Goal: Task Accomplishment & Management: Use online tool/utility

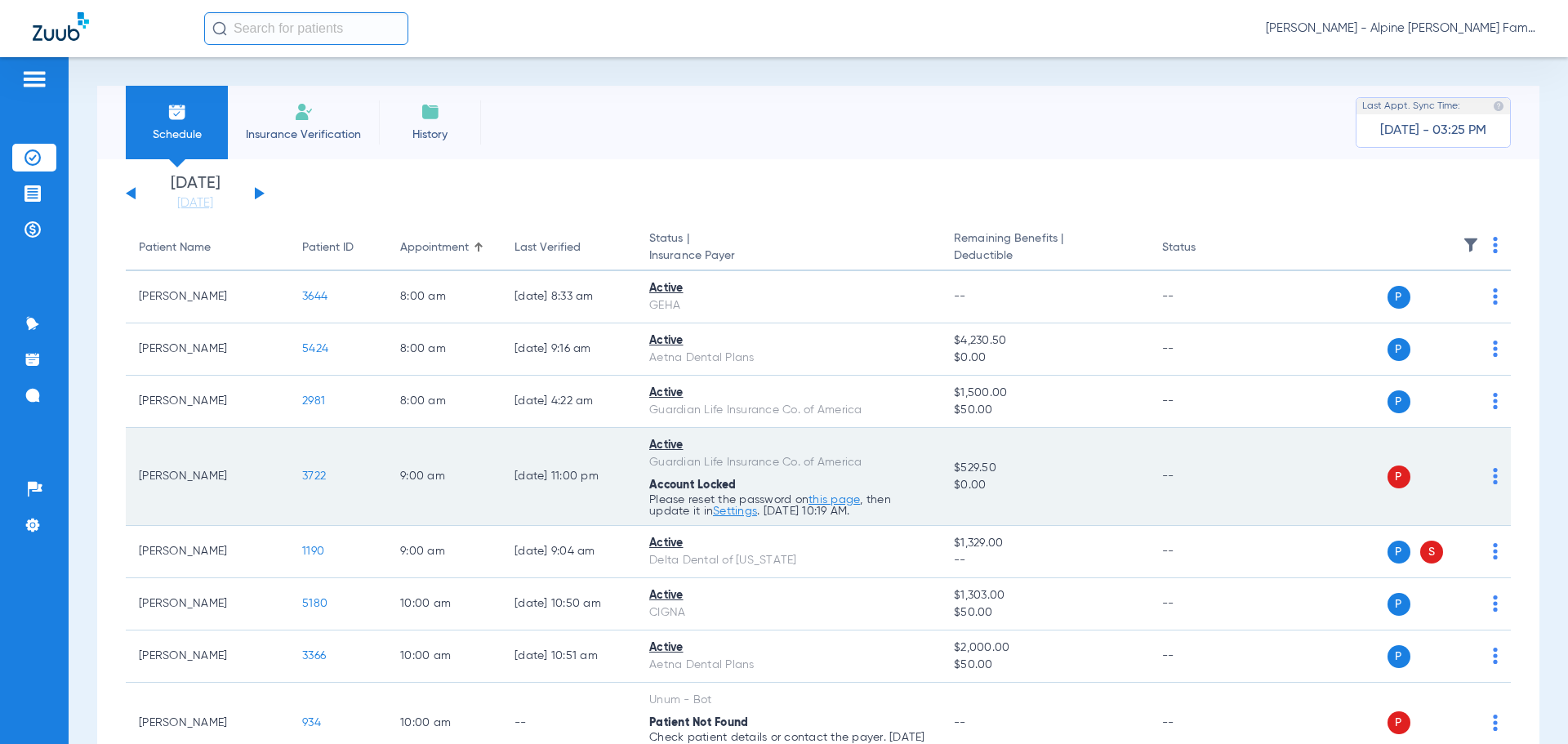
click at [1493, 472] on img at bounding box center [1495, 476] width 5 height 17
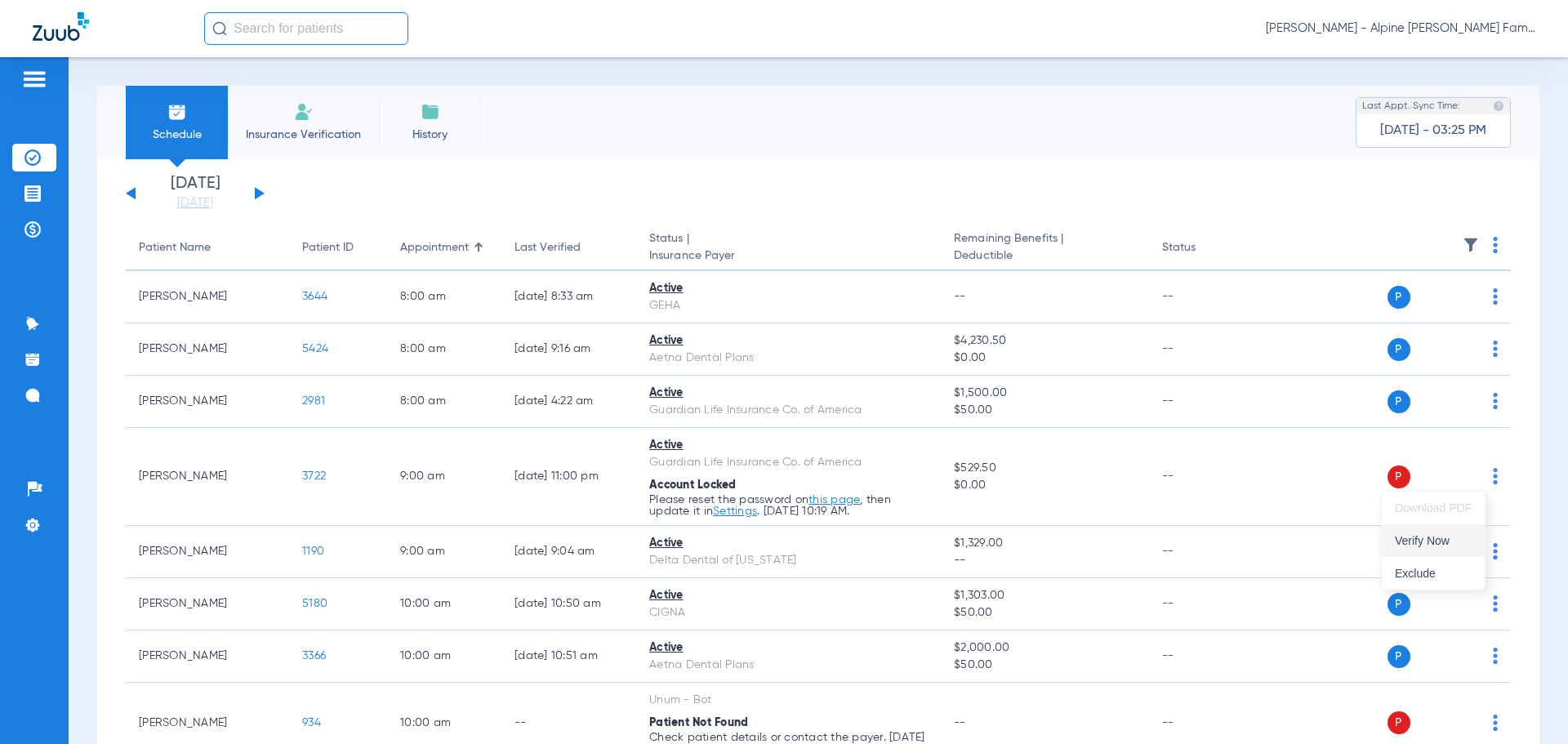
click at [1443, 551] on button "Verify Now" at bounding box center [1433, 541] width 103 height 33
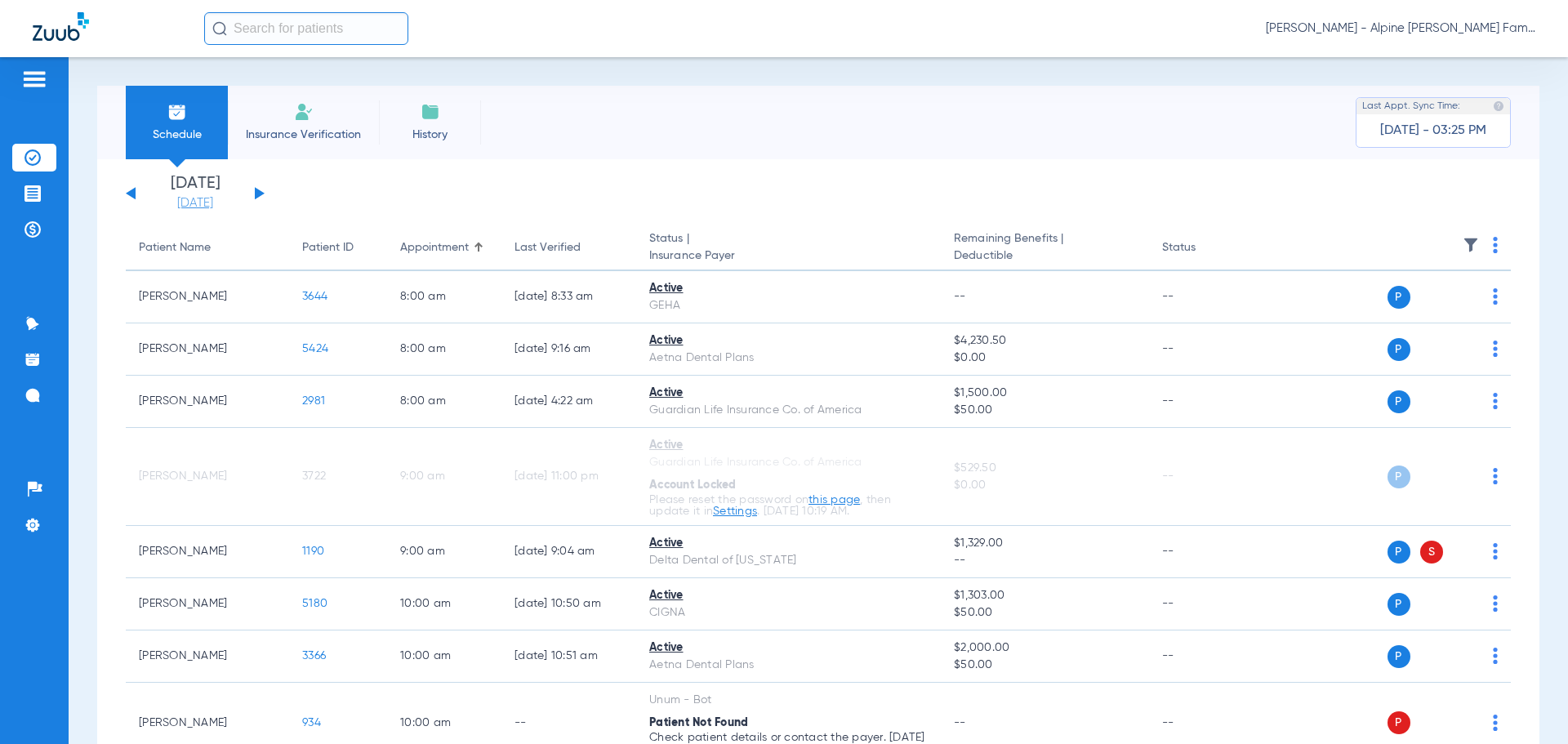
click at [204, 205] on link "[DATE]" at bounding box center [194, 204] width 98 height 17
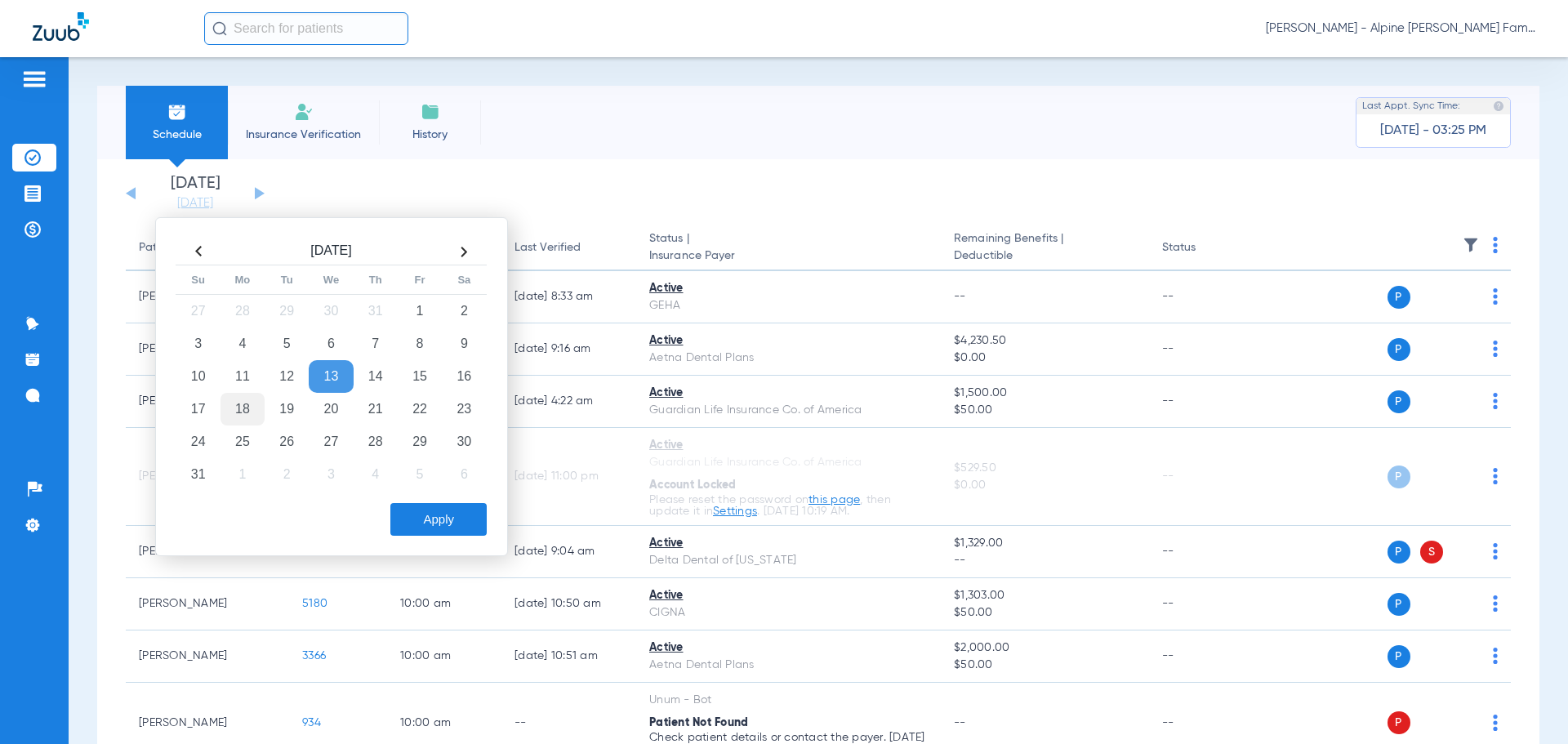
click at [245, 410] on td "18" at bounding box center [242, 409] width 44 height 33
click at [422, 521] on button "Apply" at bounding box center [438, 519] width 96 height 33
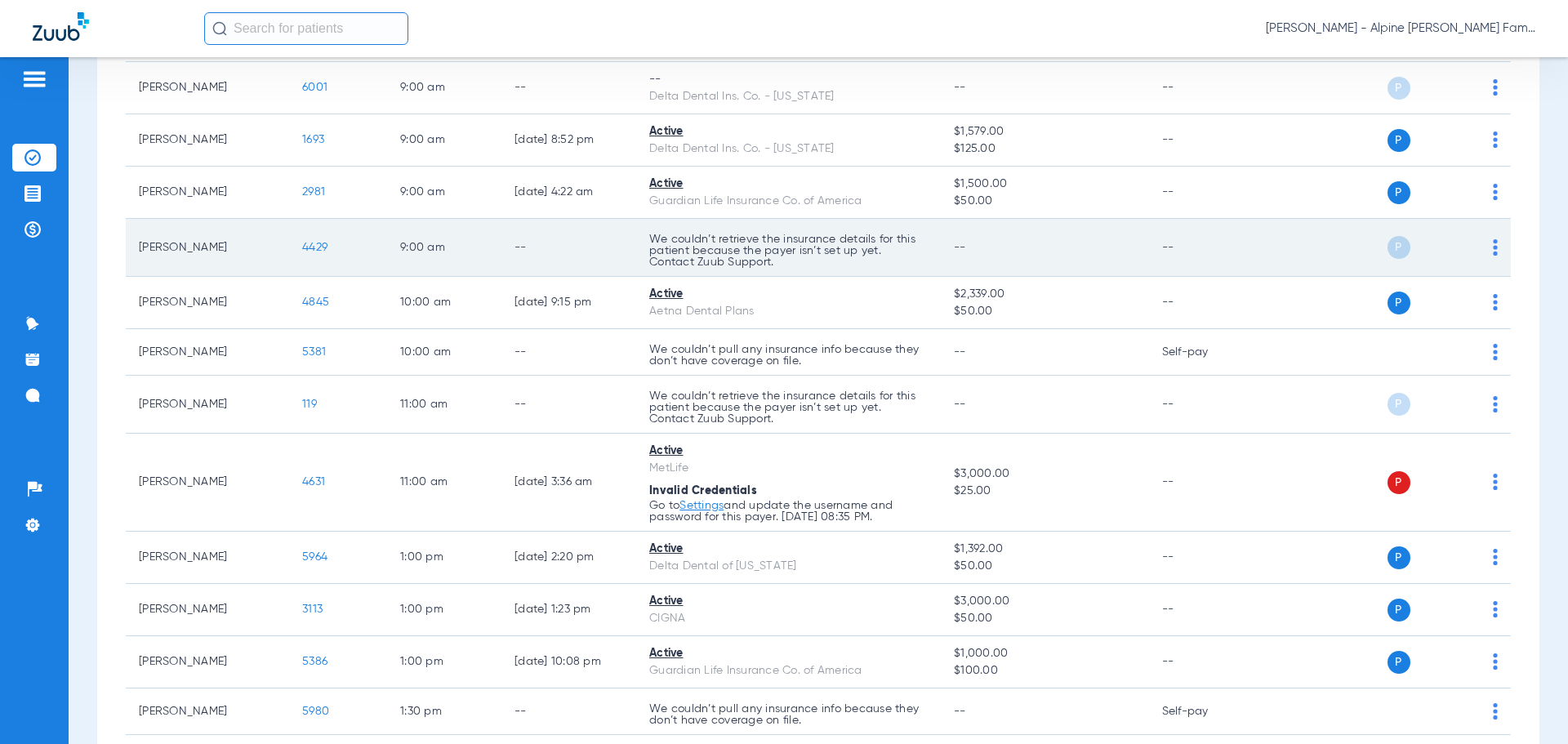
scroll to position [490, 0]
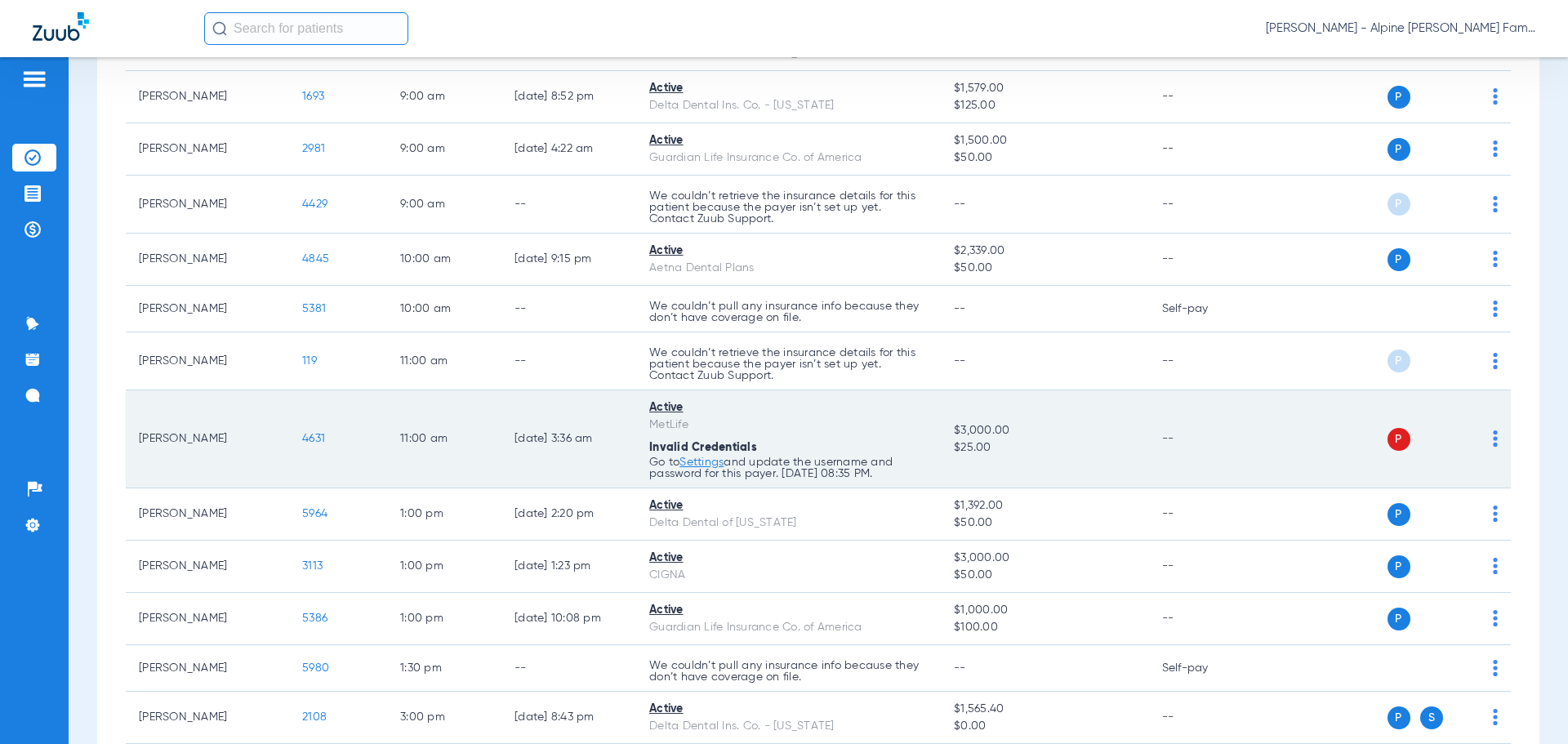
click at [1485, 447] on td "P S" at bounding box center [1385, 439] width 252 height 98
click at [1493, 439] on img at bounding box center [1495, 439] width 5 height 17
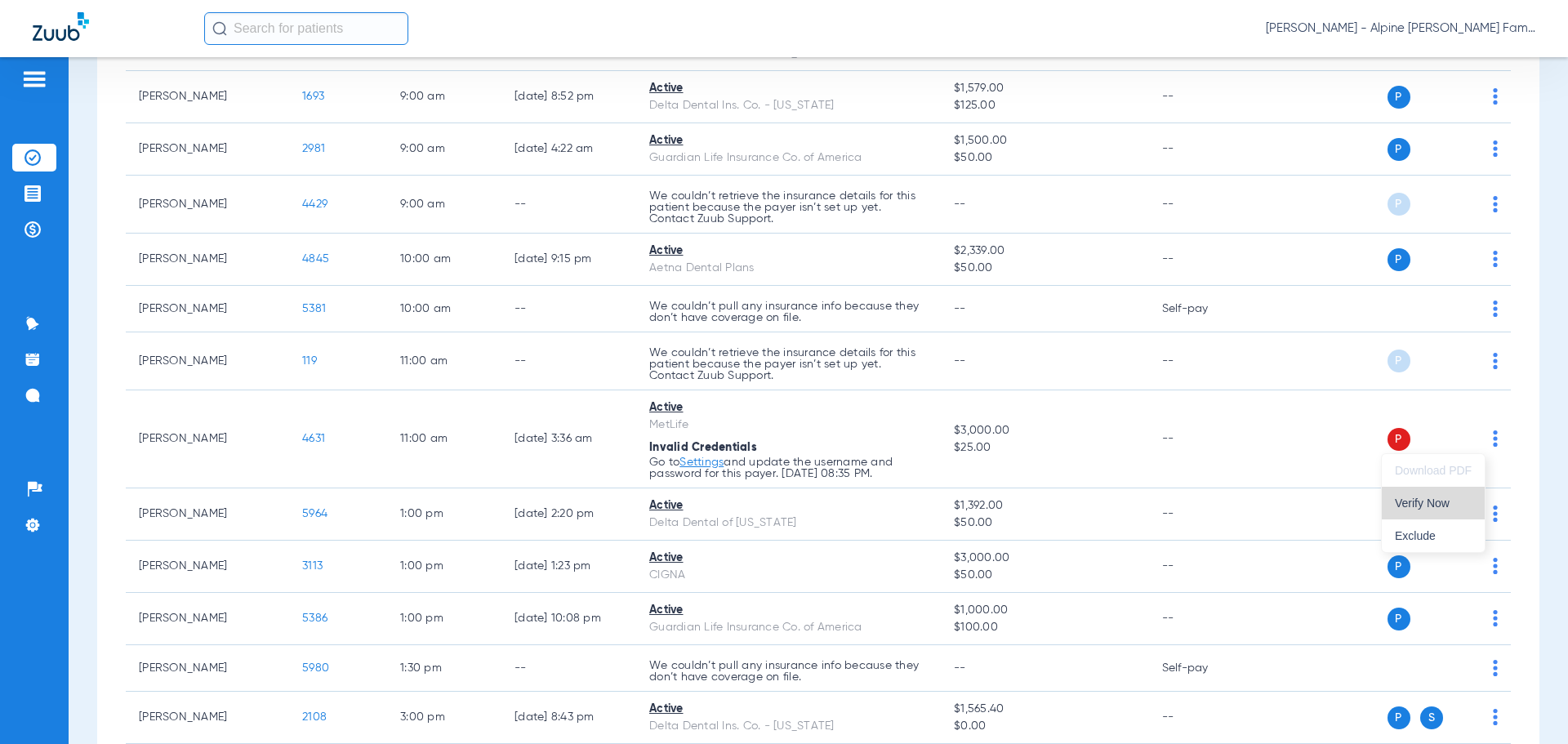
click at [1439, 509] on span "Verify Now" at bounding box center [1433, 503] width 77 height 11
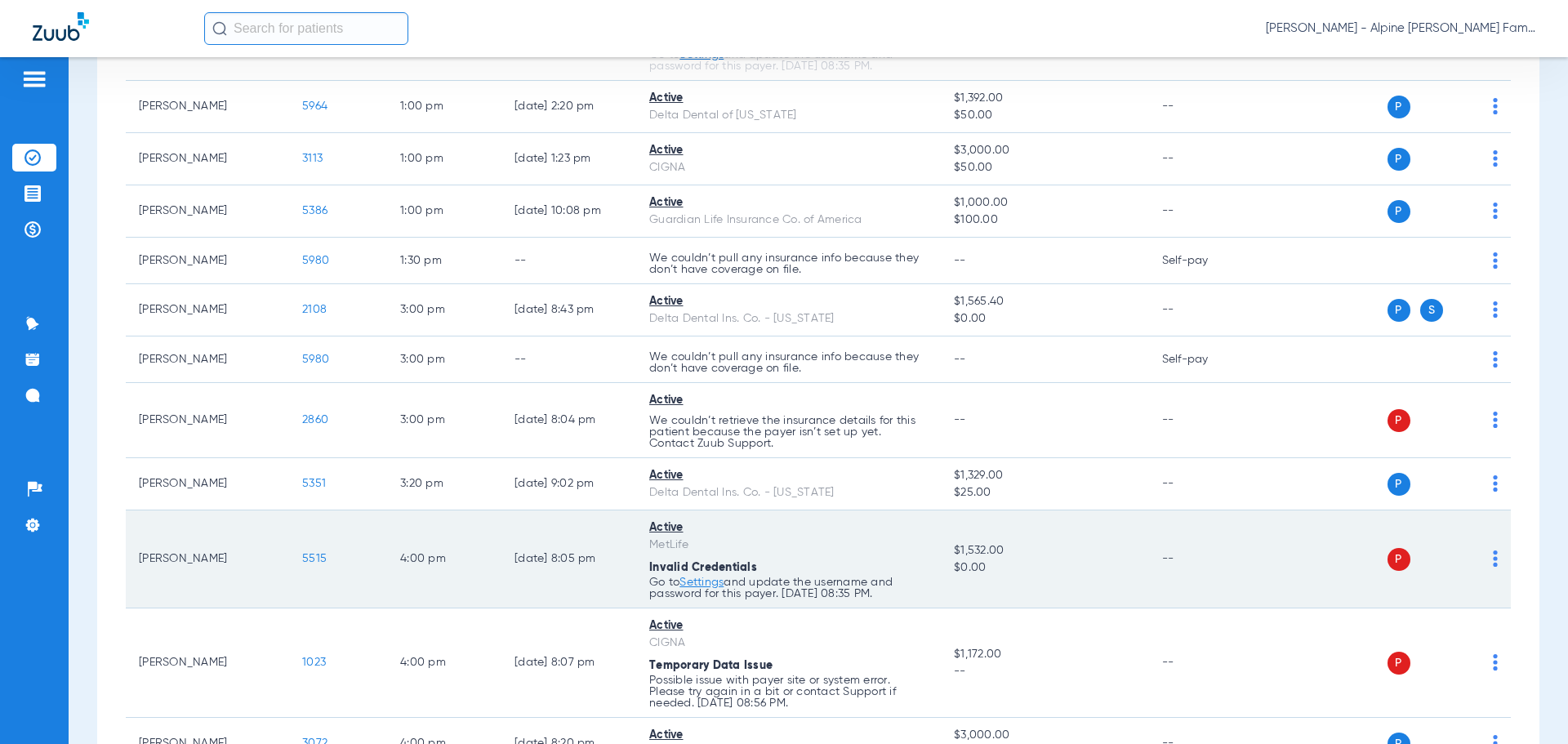
scroll to position [898, 0]
click at [1493, 558] on img at bounding box center [1495, 558] width 5 height 17
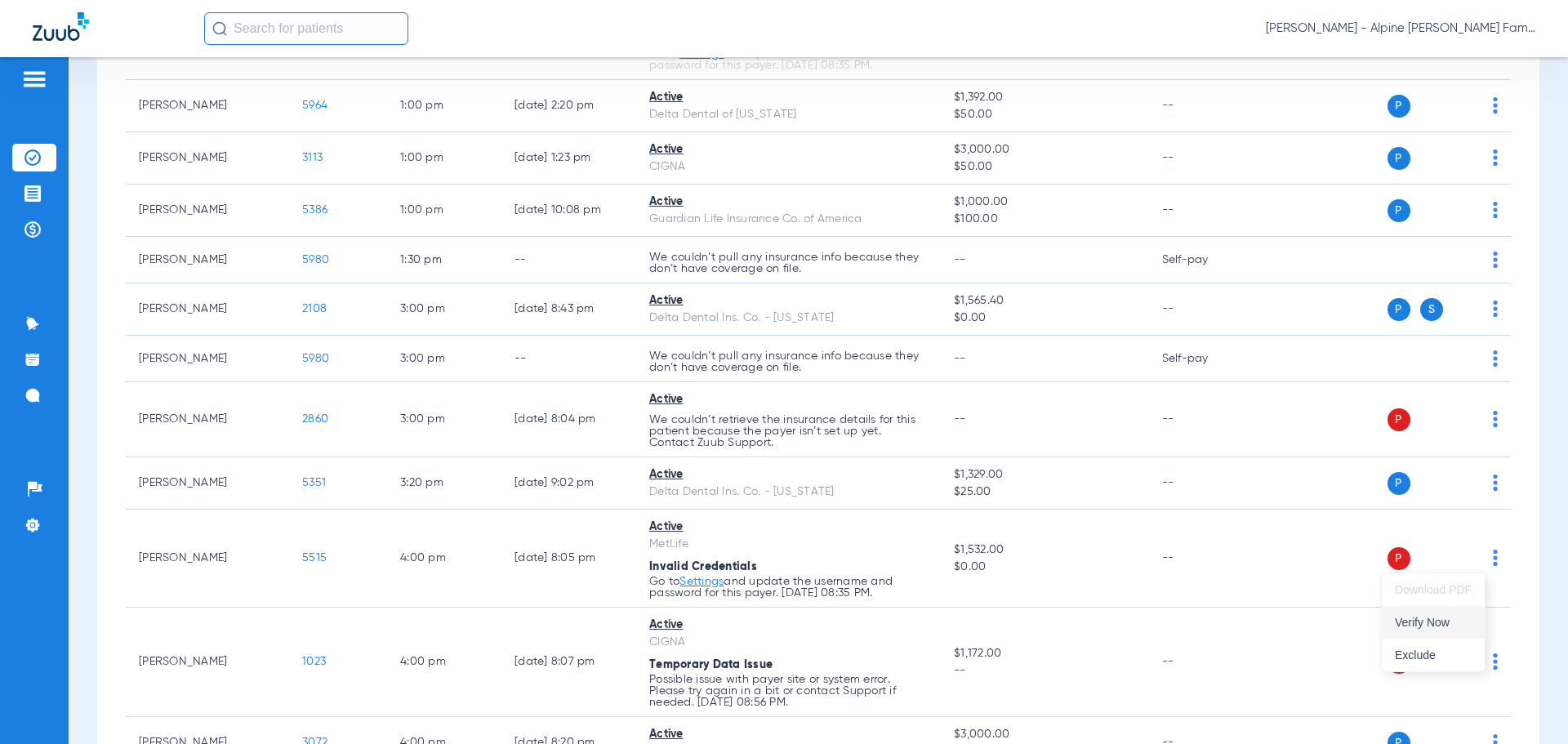
click at [1444, 626] on span "Verify Now" at bounding box center [1433, 622] width 77 height 11
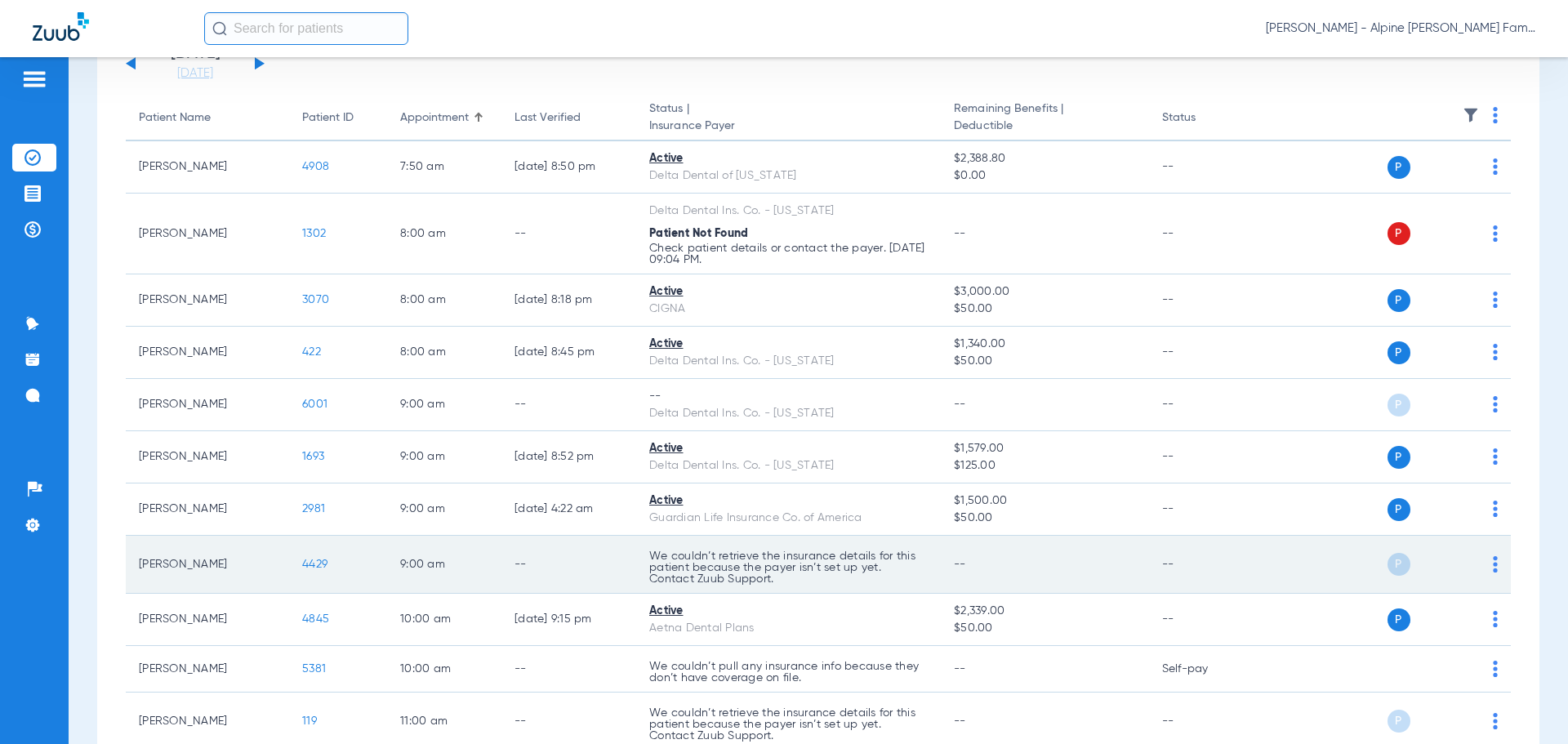
scroll to position [0, 0]
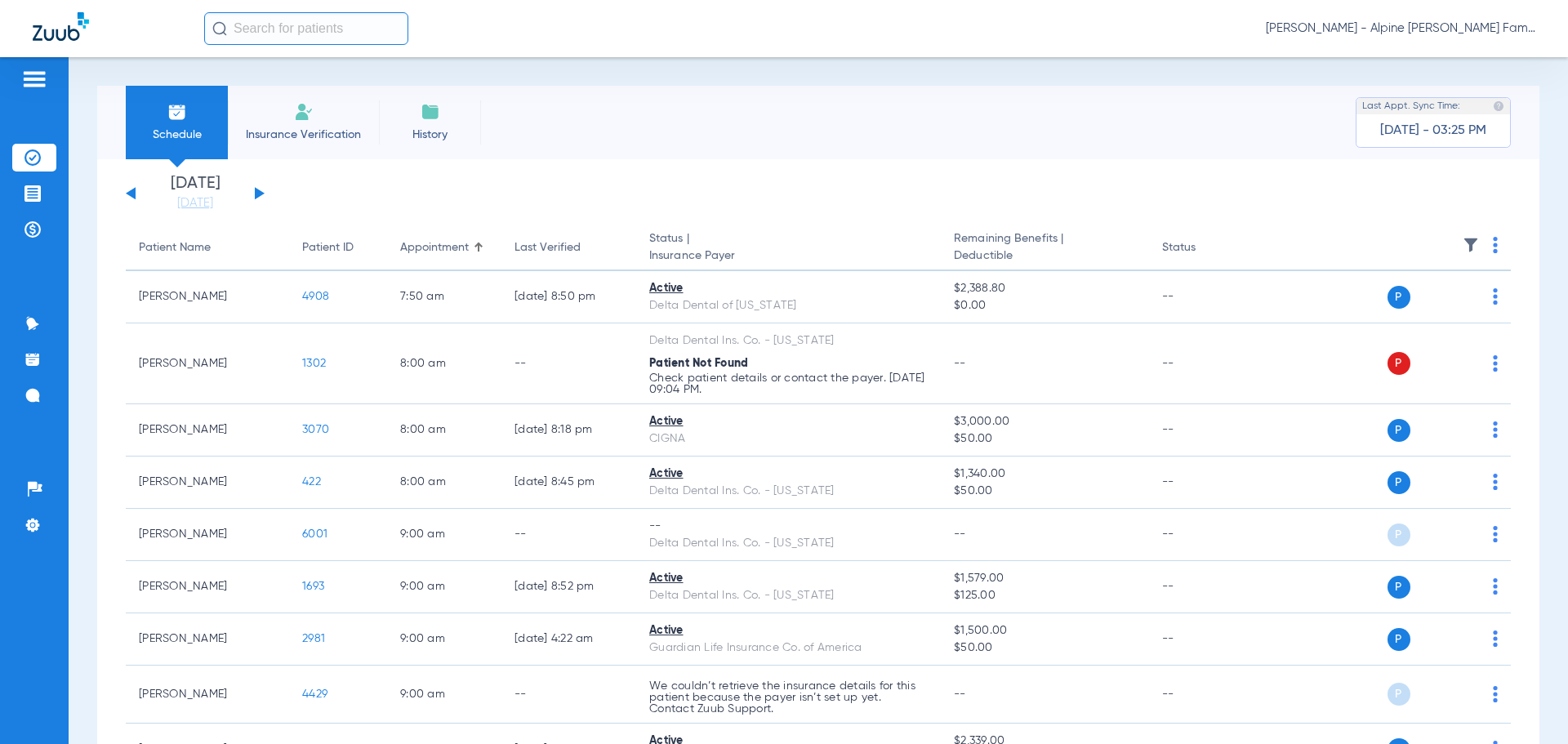
click at [255, 195] on button at bounding box center [259, 193] width 10 height 12
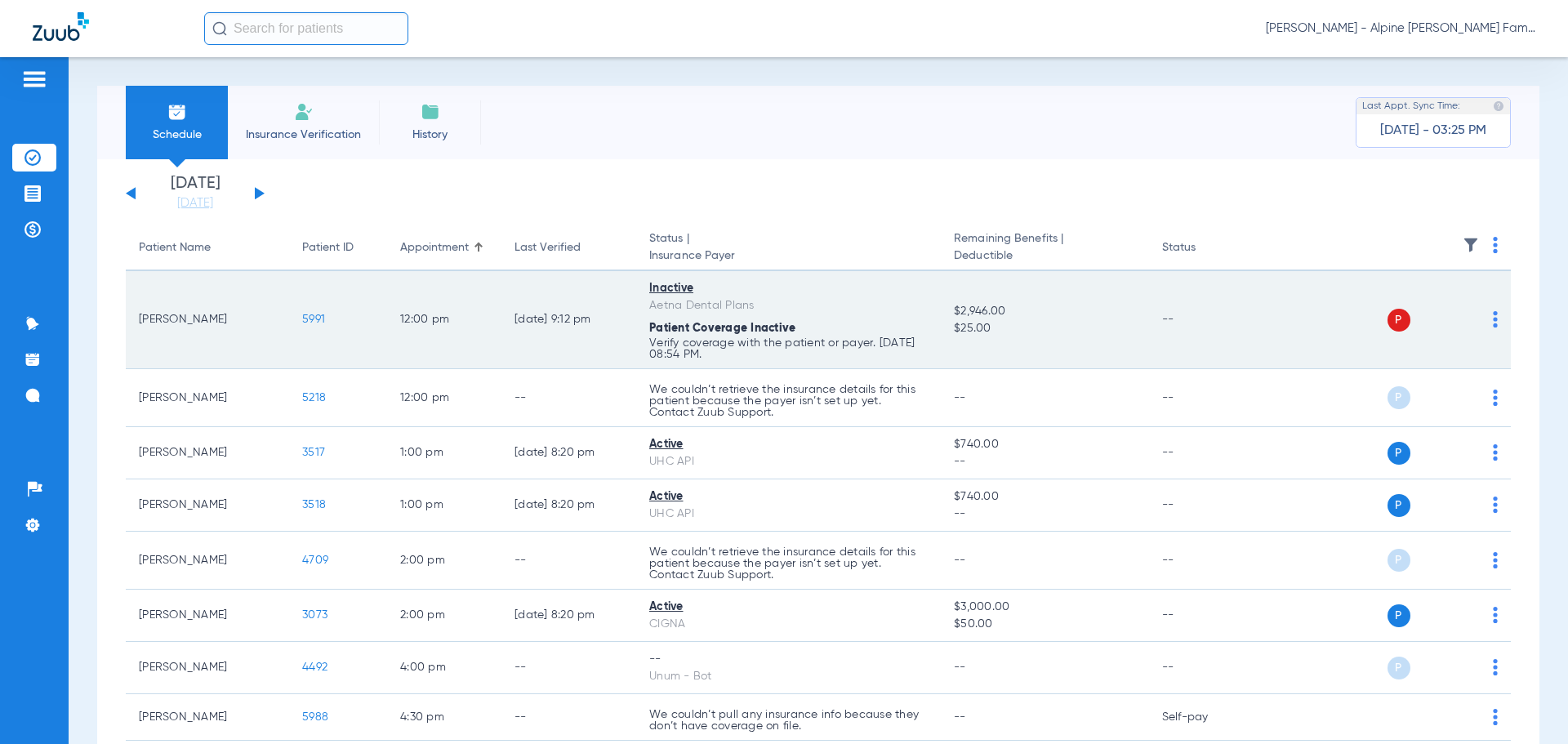
click at [1493, 329] on span at bounding box center [1495, 324] width 5 height 11
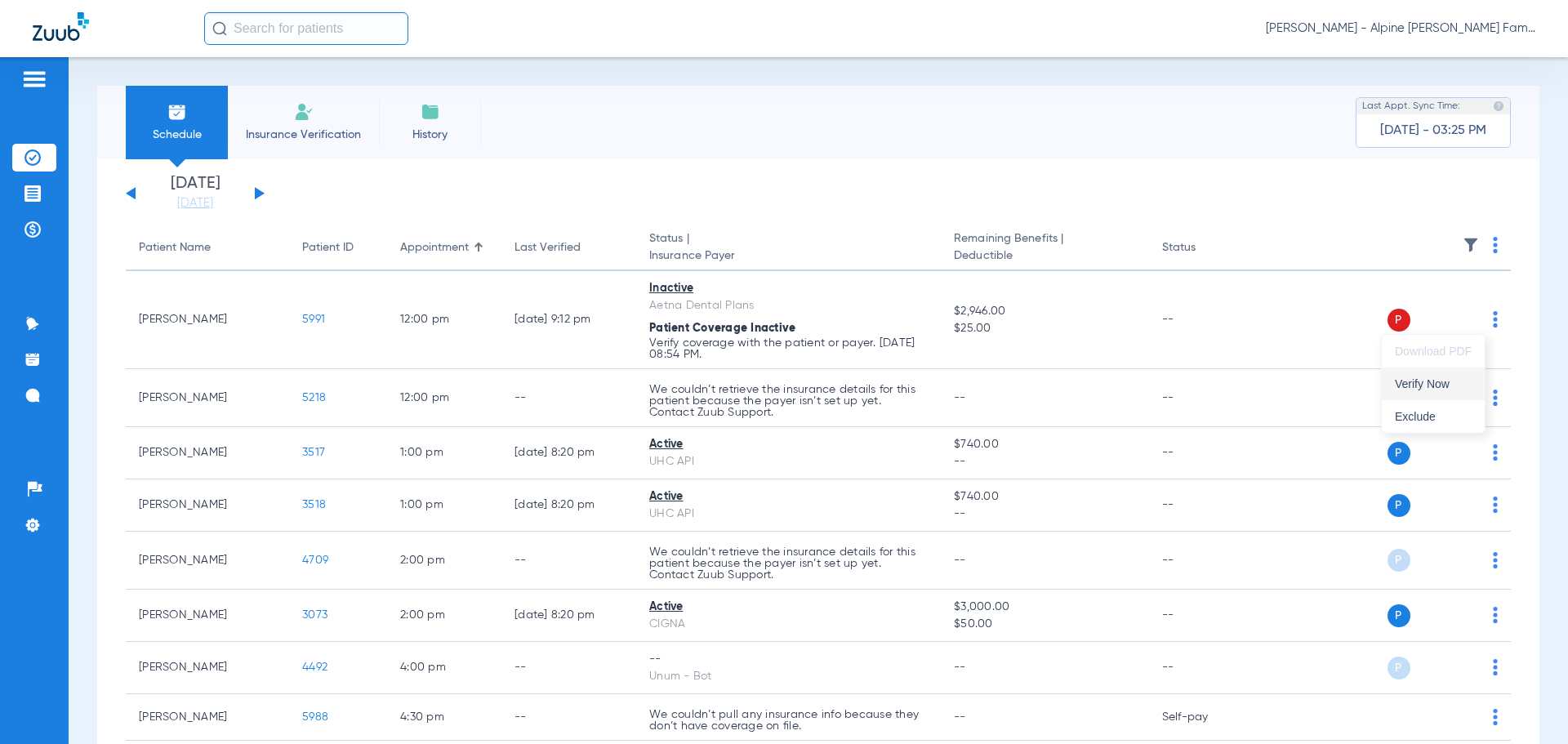
click at [1410, 375] on button "Verify Now" at bounding box center [1433, 384] width 103 height 33
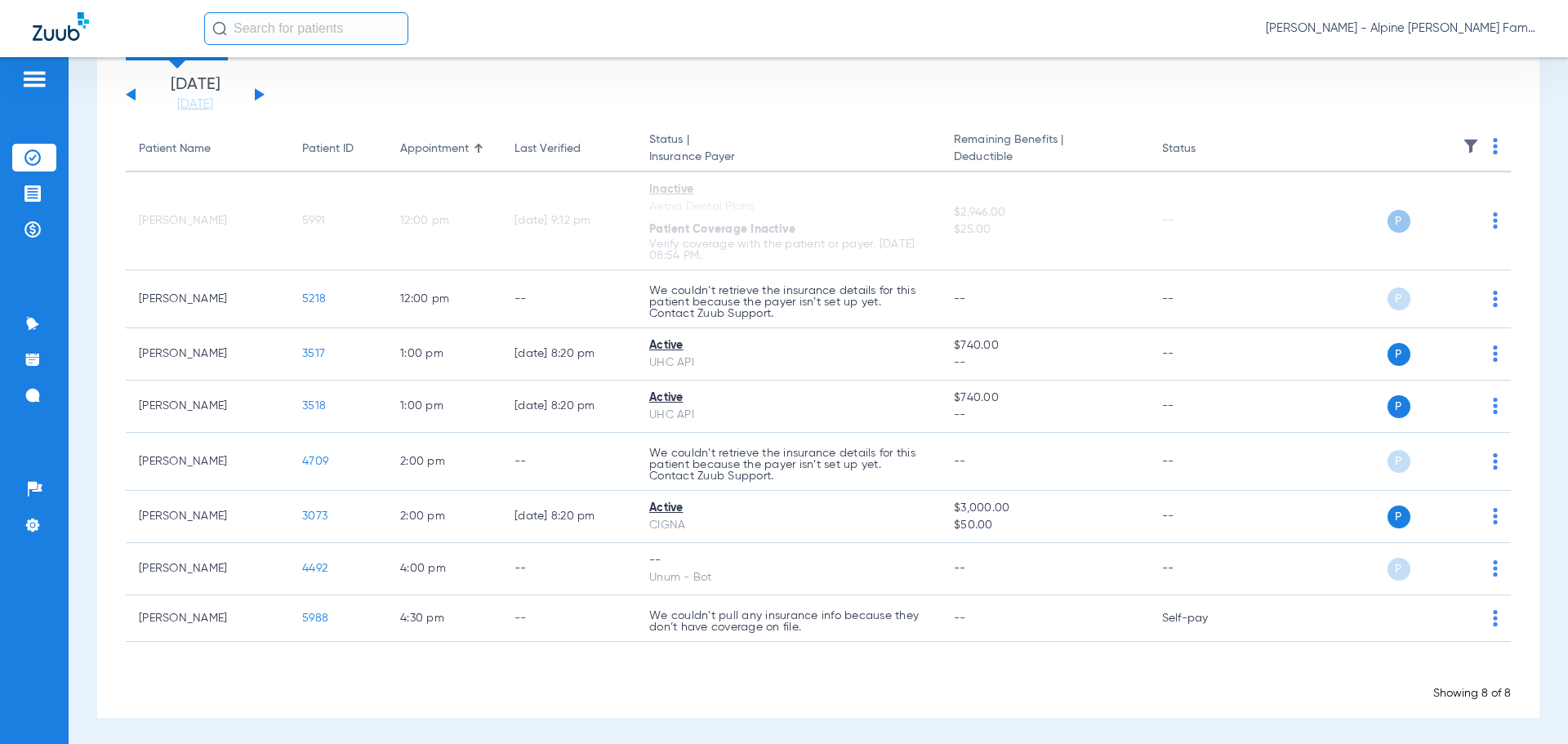
scroll to position [101, 0]
click at [257, 86] on div "[DATE] [DATE] [DATE] [DATE] [DATE] [DATE] [DATE] [DATE] [DATE] [DATE] [DATE] [D…" at bounding box center [194, 92] width 138 height 36
click at [257, 90] on button at bounding box center [259, 91] width 10 height 12
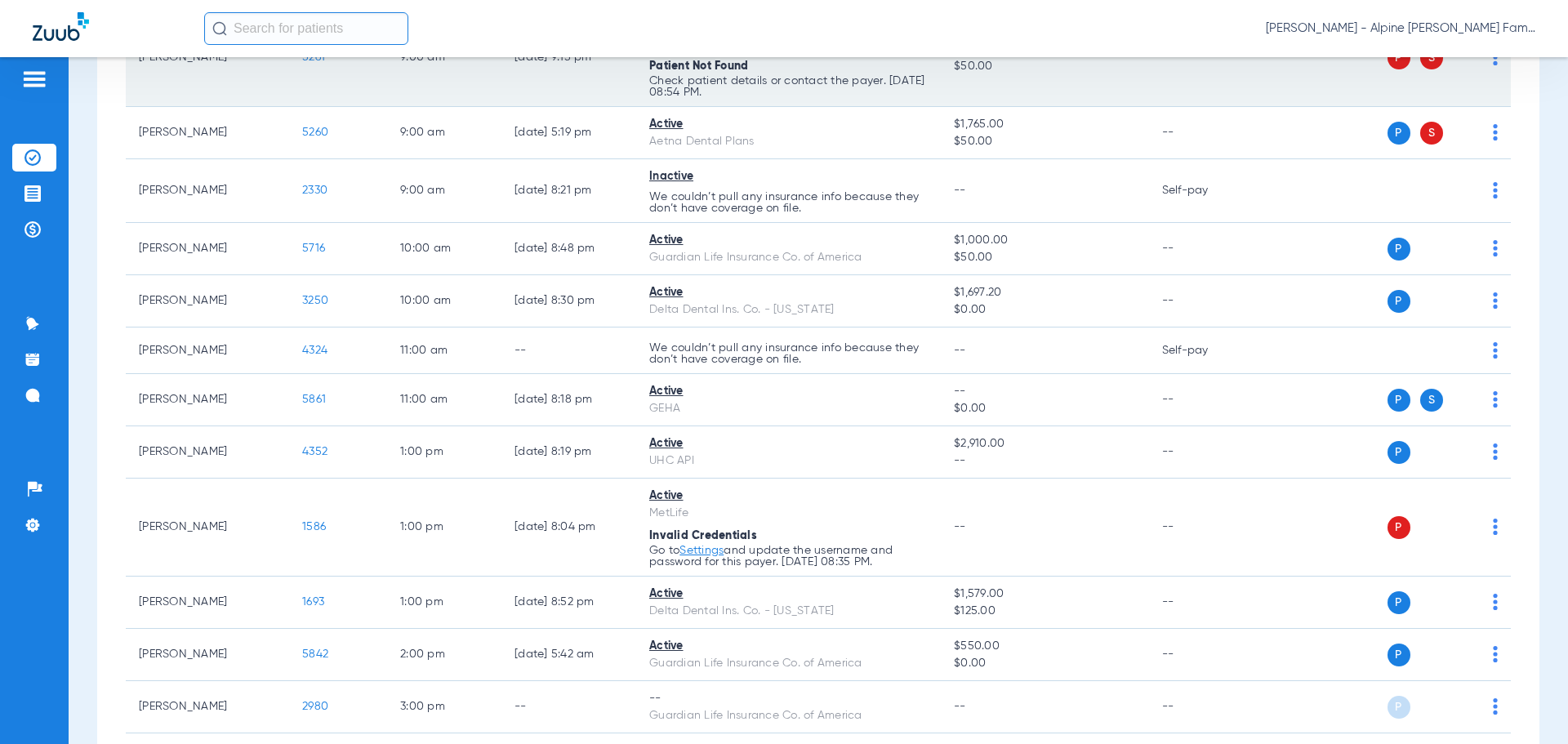
scroll to position [408, 0]
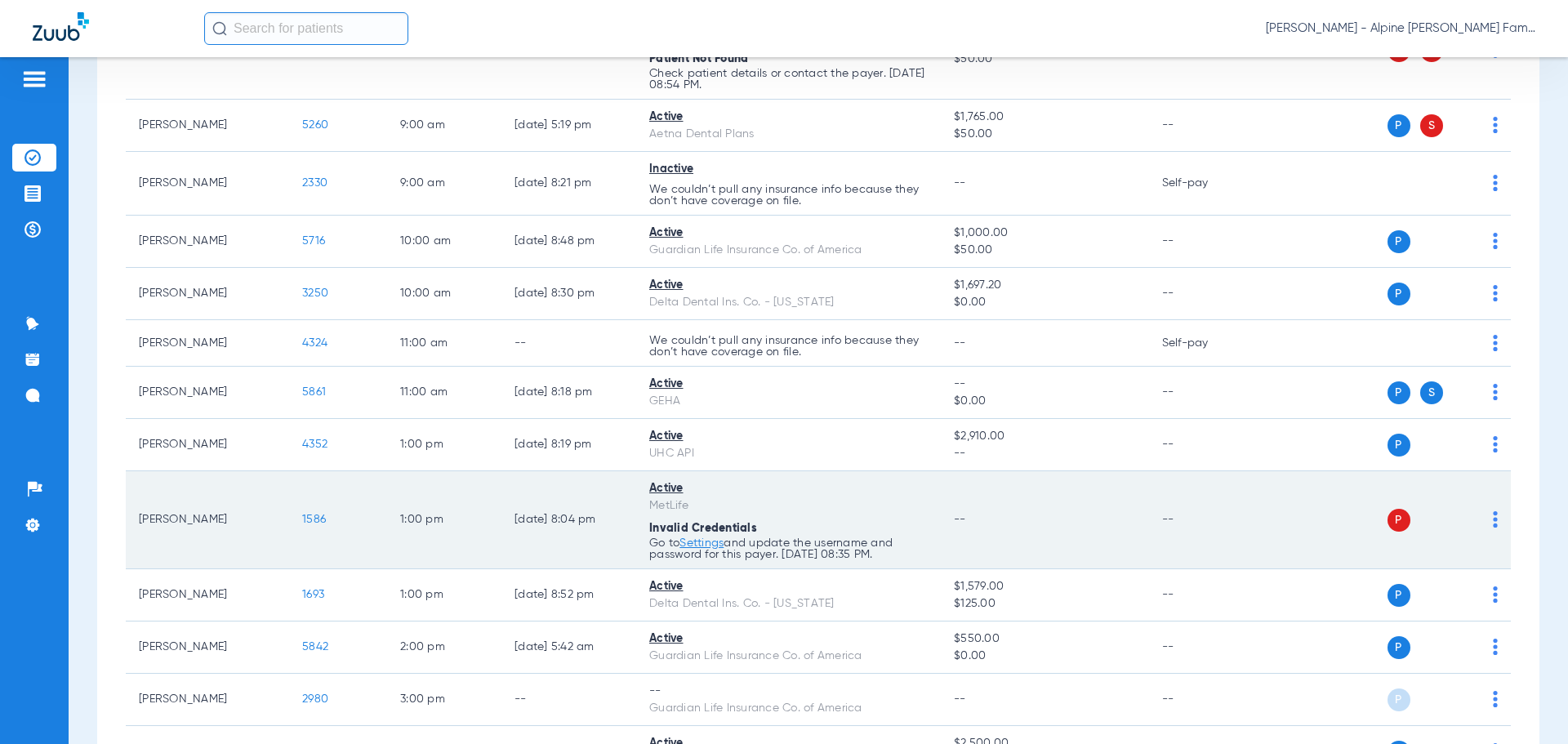
click at [1485, 526] on td "P S" at bounding box center [1385, 520] width 252 height 98
click at [1493, 520] on img at bounding box center [1495, 519] width 5 height 17
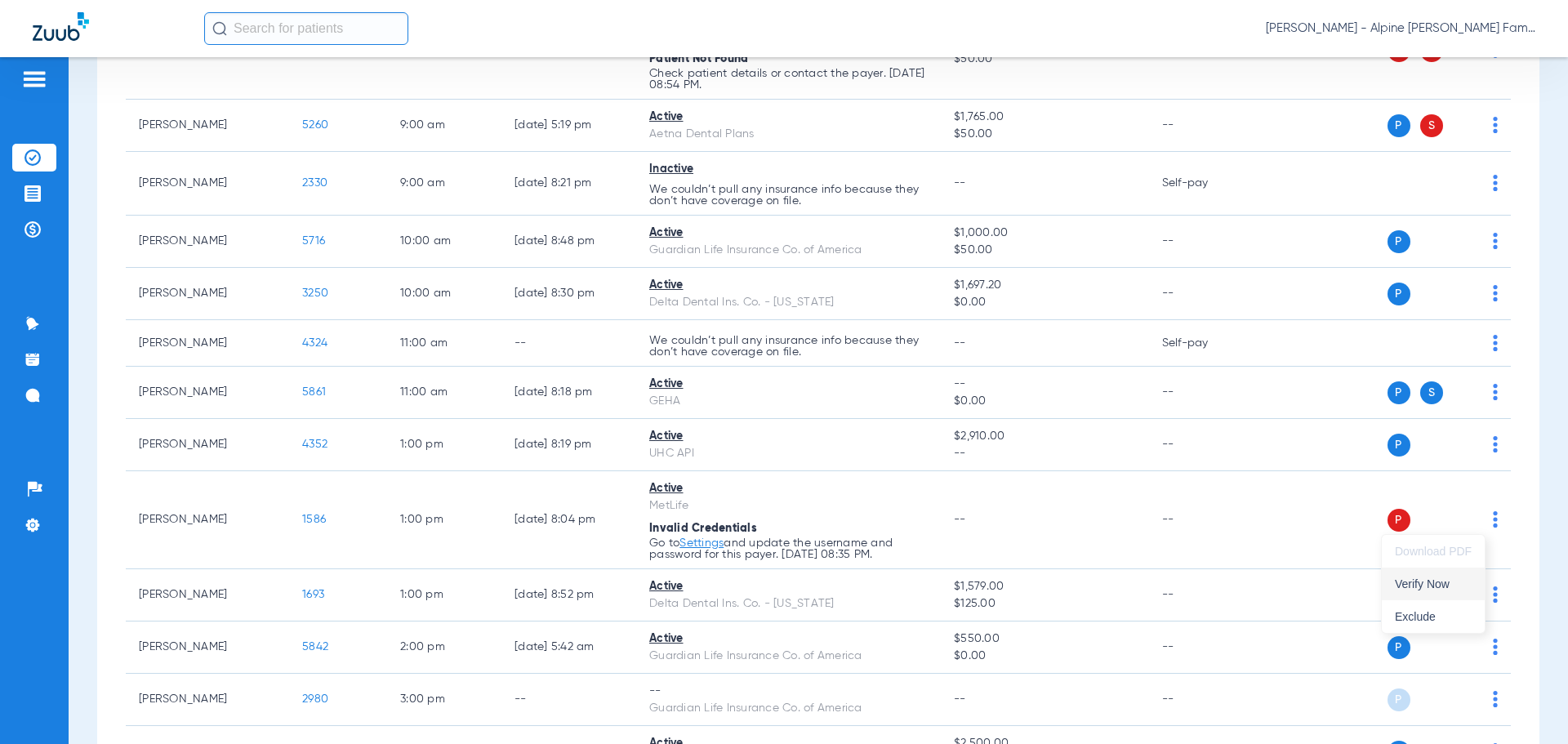
click at [1444, 586] on span "Verify Now" at bounding box center [1433, 583] width 77 height 11
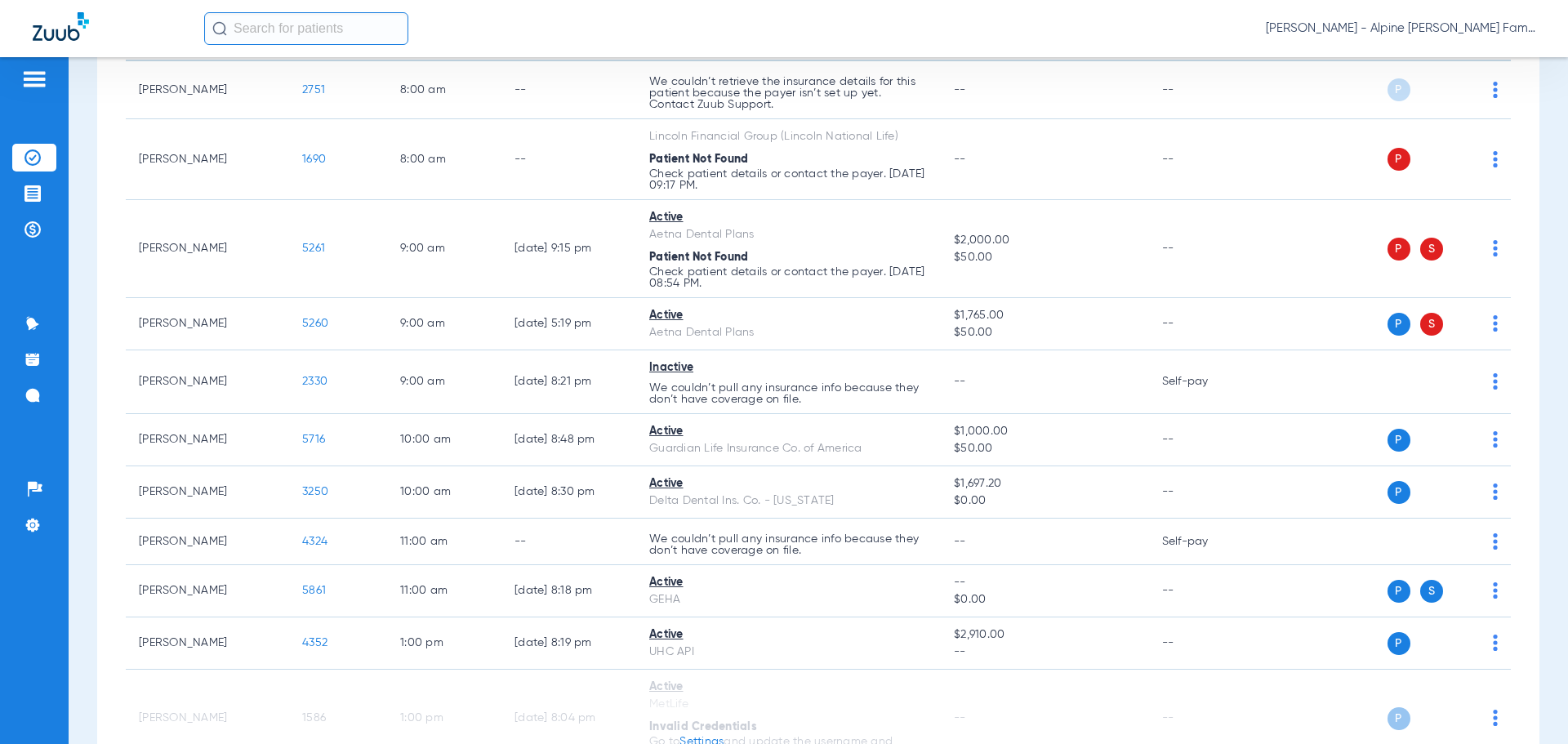
scroll to position [45, 0]
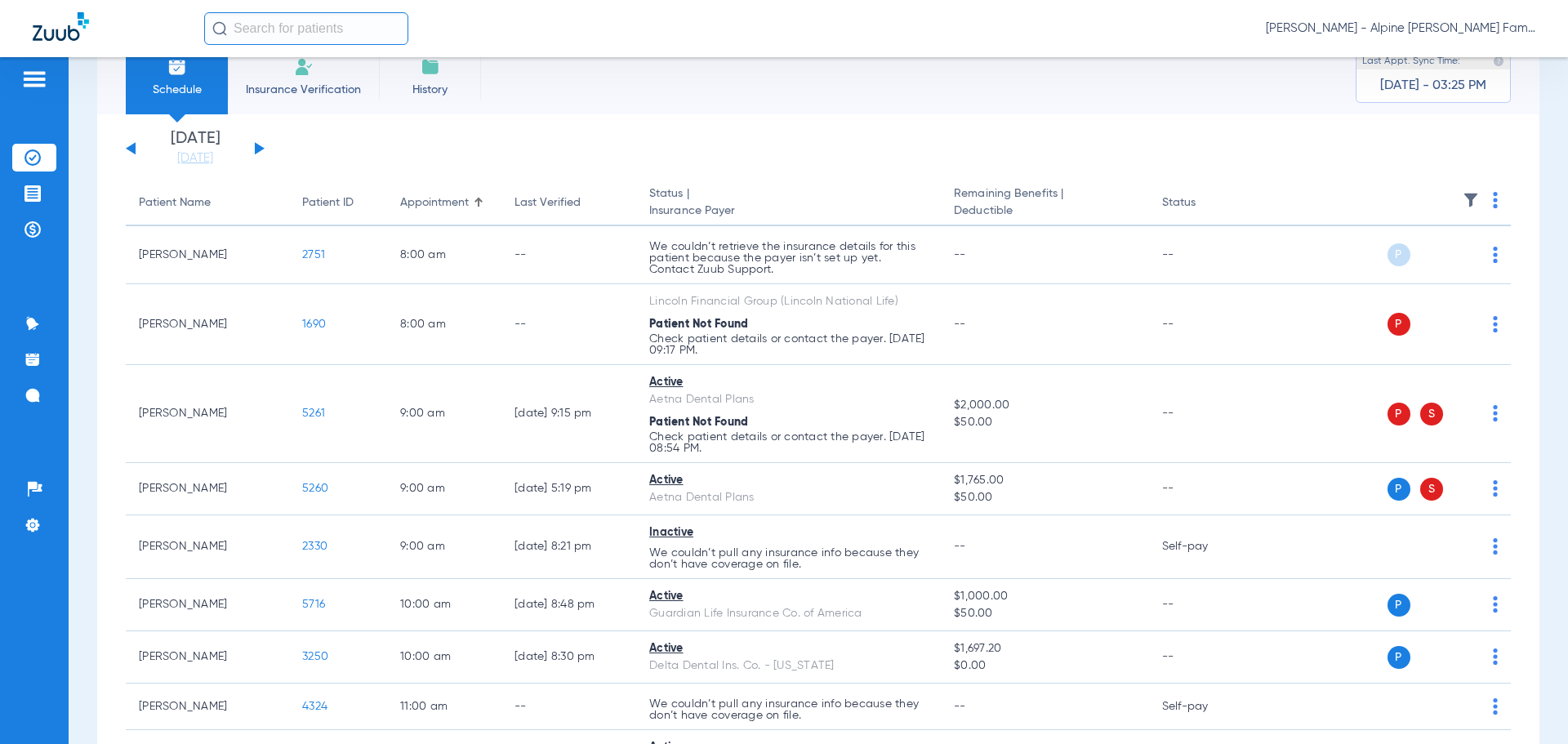
click at [264, 148] on app-single-date-navigator "[DATE] [DATE] [DATE] [DATE] [DATE] [DATE] [DATE] [DATE] [DATE] [DATE] [DATE] [D…" at bounding box center [818, 148] width 1385 height 36
click at [257, 148] on button at bounding box center [259, 148] width 10 height 12
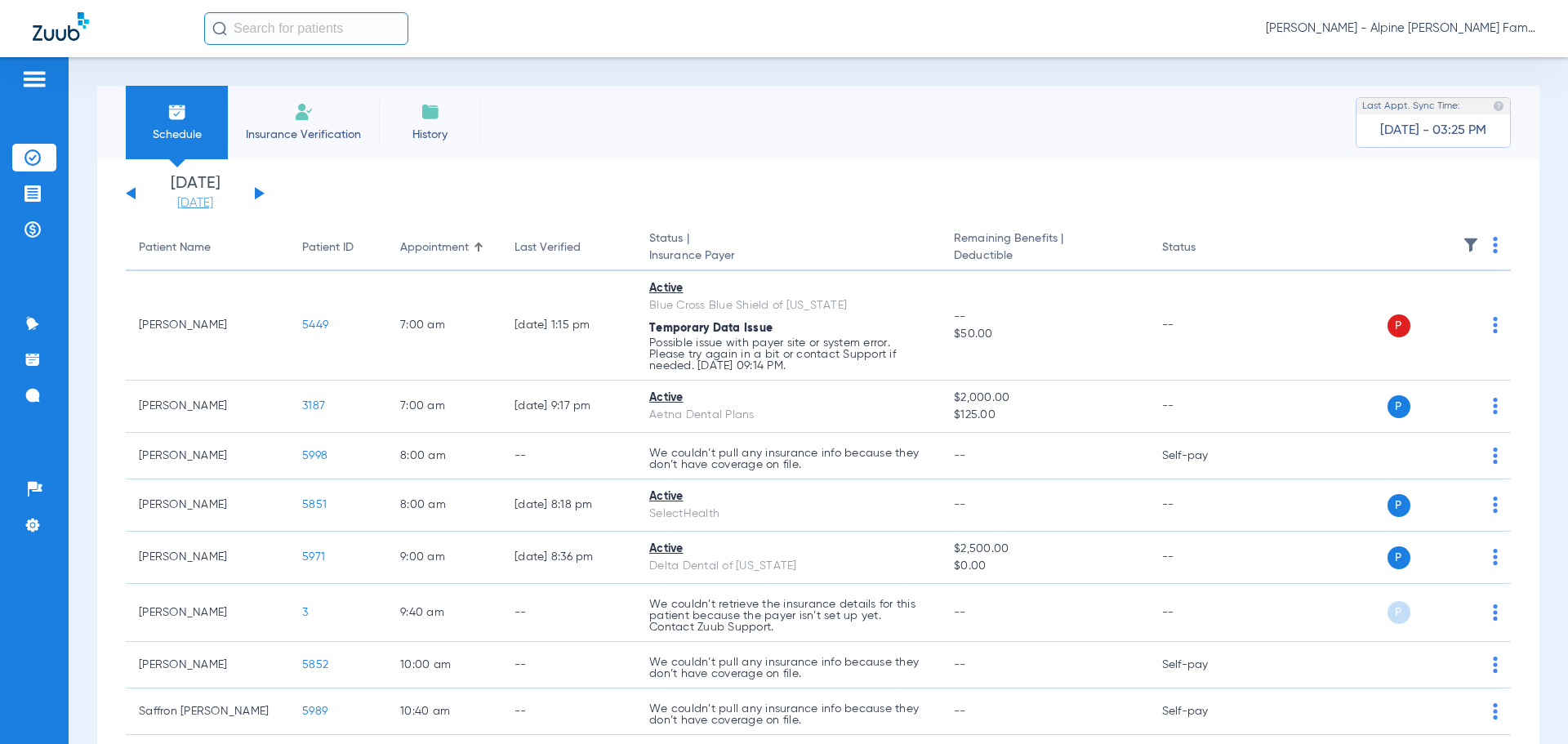
click at [209, 202] on link "[DATE]" at bounding box center [194, 204] width 98 height 17
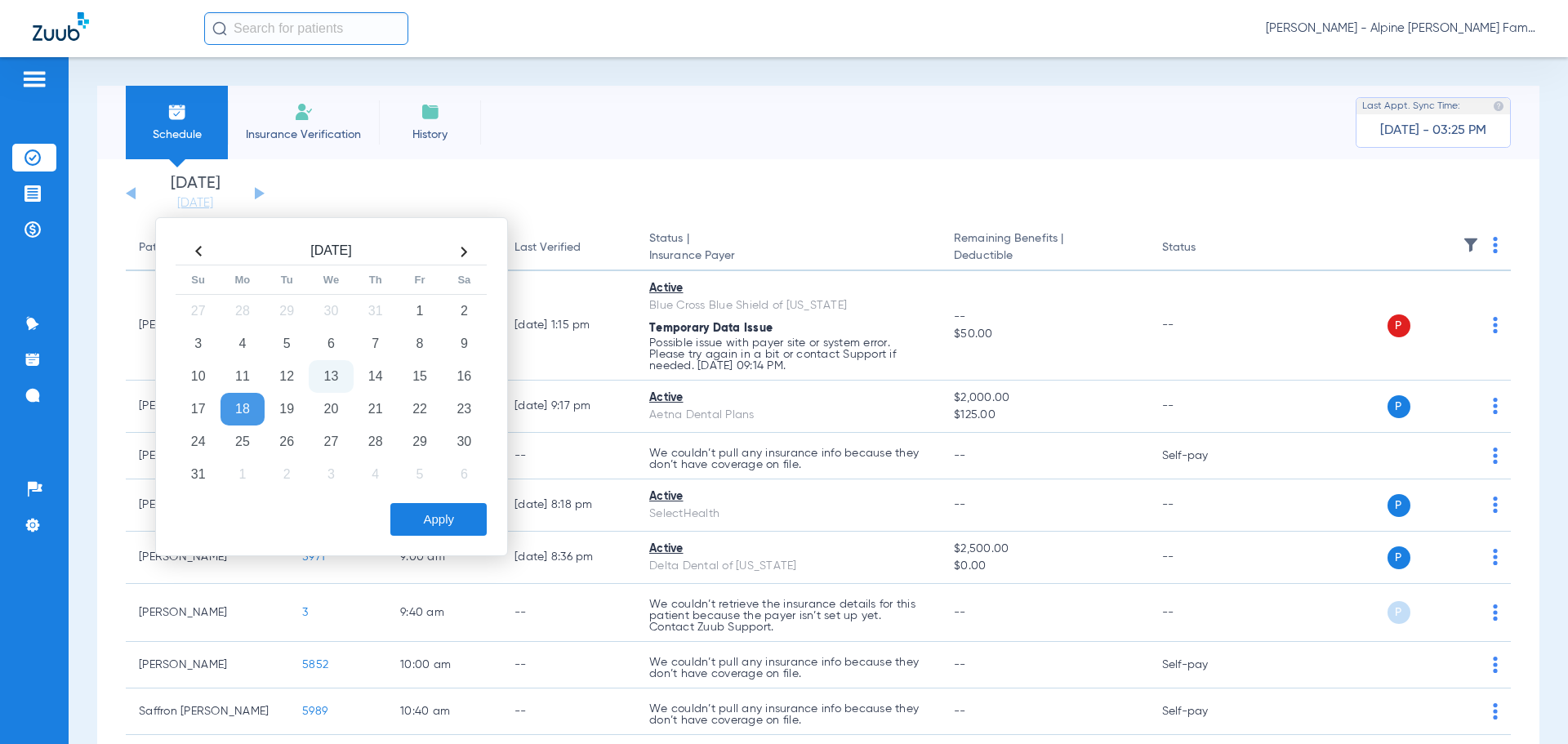
click at [385, 190] on app-single-date-navigator "[DATE] [DATE] [DATE] [DATE] [DATE] [DATE] [DATE] [DATE] [DATE] [DATE] [DATE] [D…" at bounding box center [818, 193] width 1385 height 36
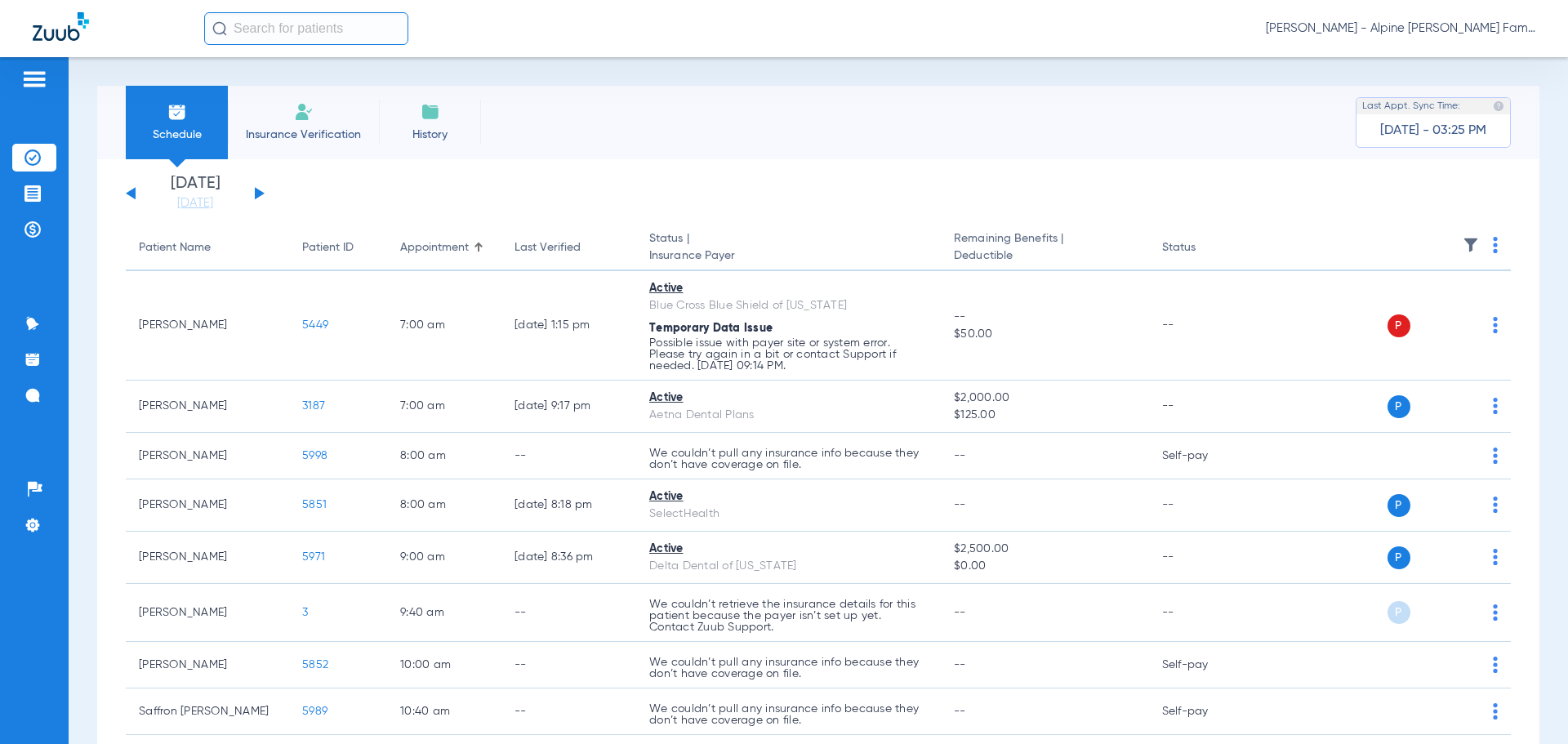
click at [130, 194] on button at bounding box center [130, 193] width 10 height 12
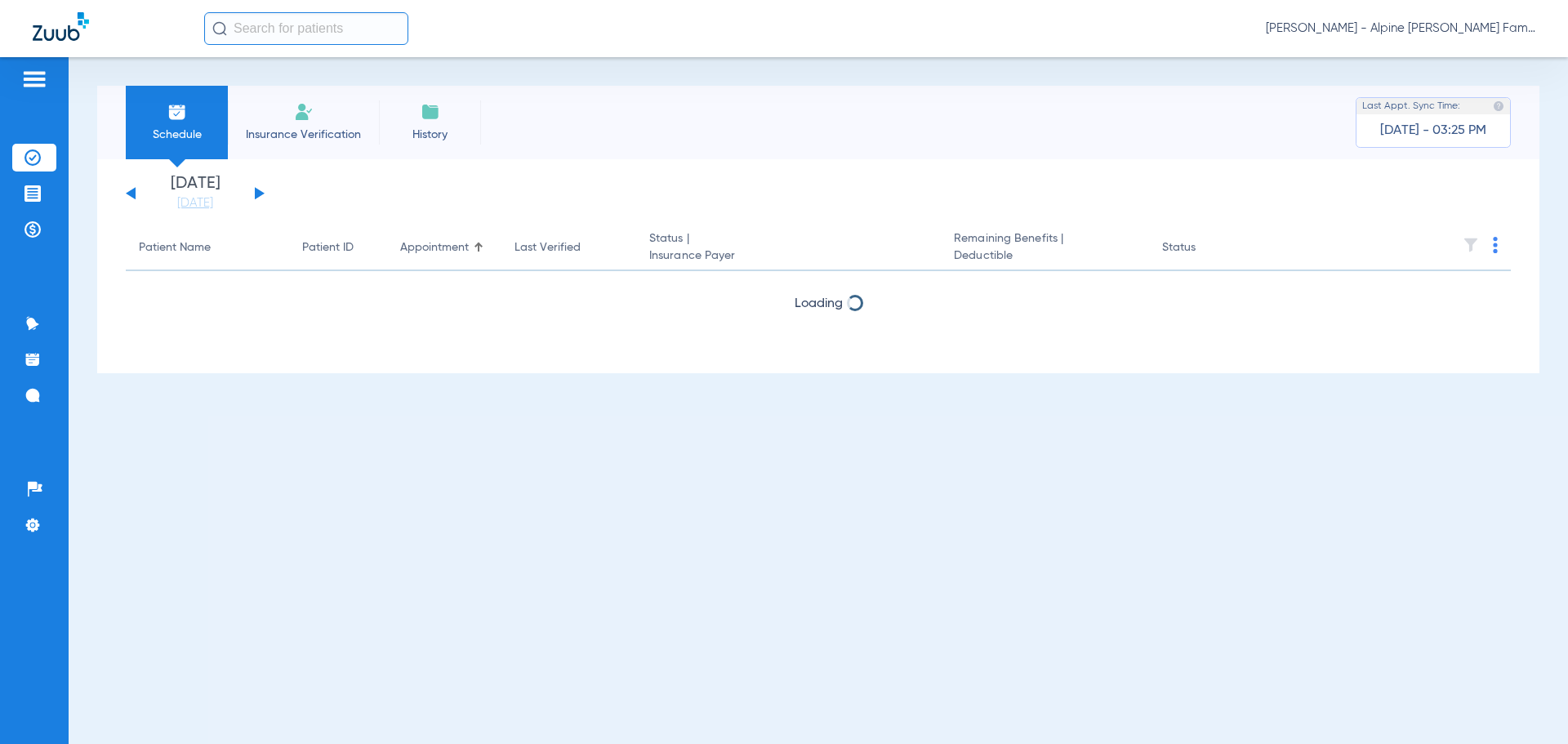
click at [130, 194] on button at bounding box center [130, 193] width 10 height 12
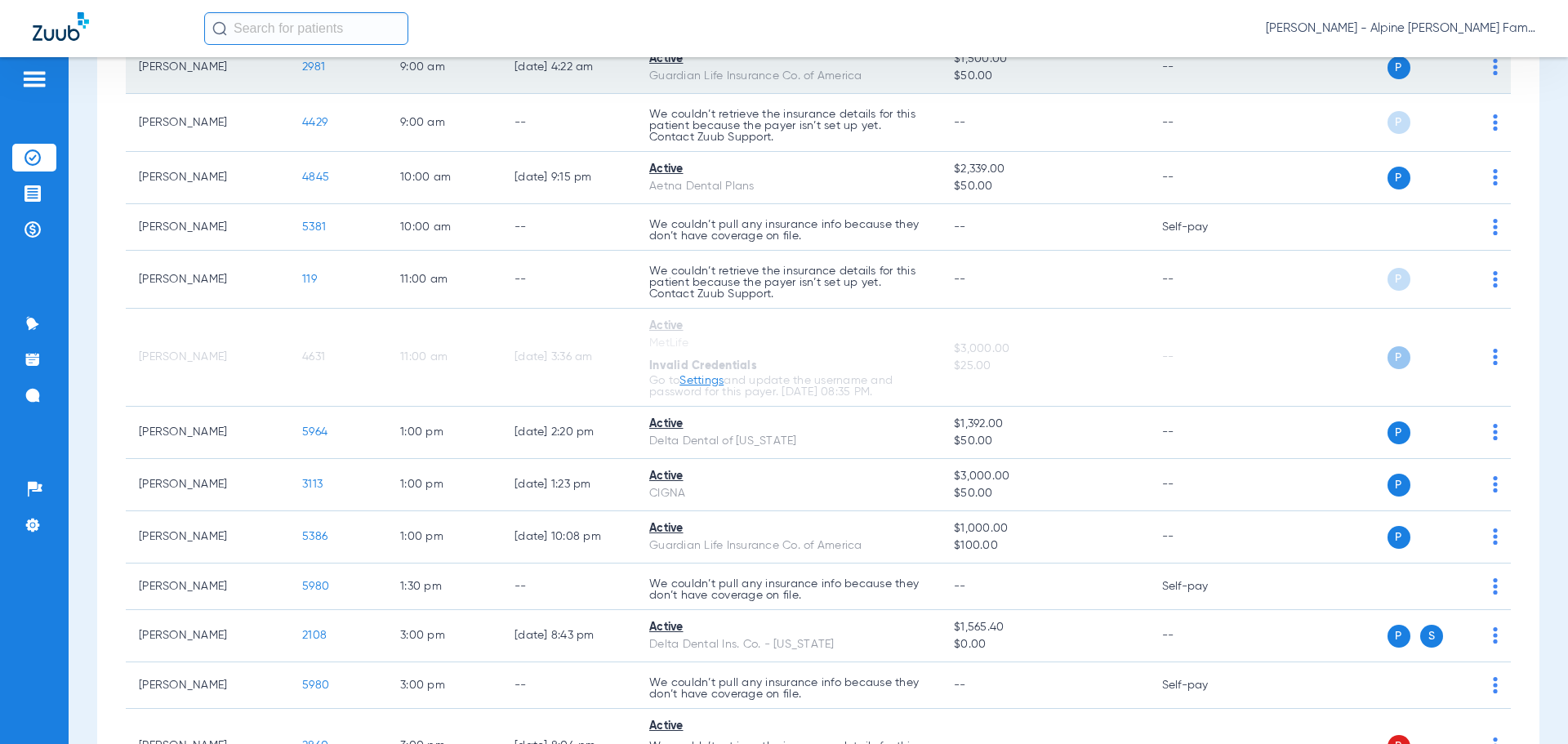
scroll to position [408, 0]
